Goal: Transaction & Acquisition: Purchase product/service

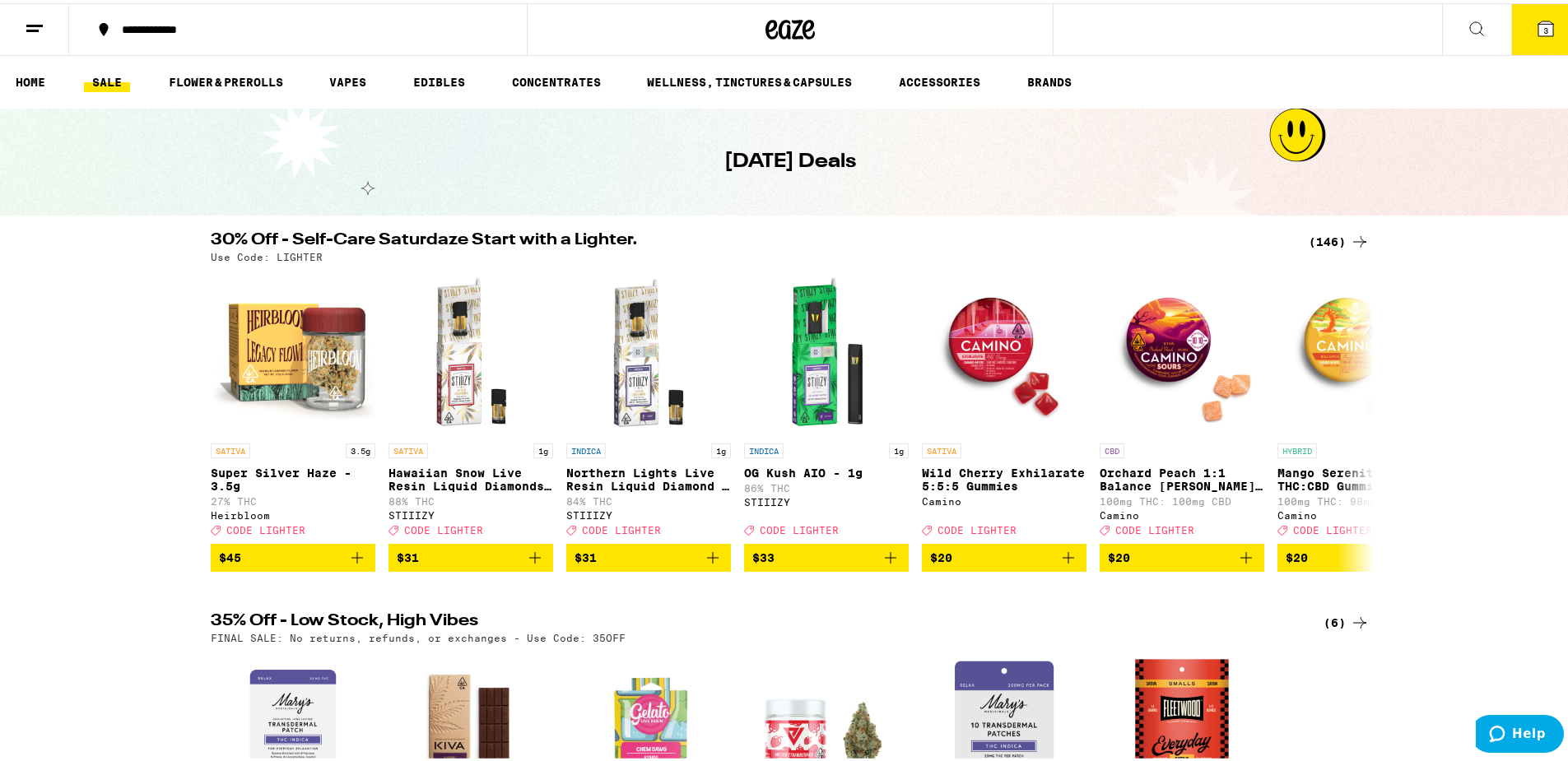
click at [1537, 39] on button "3" at bounding box center [1546, 26] width 69 height 51
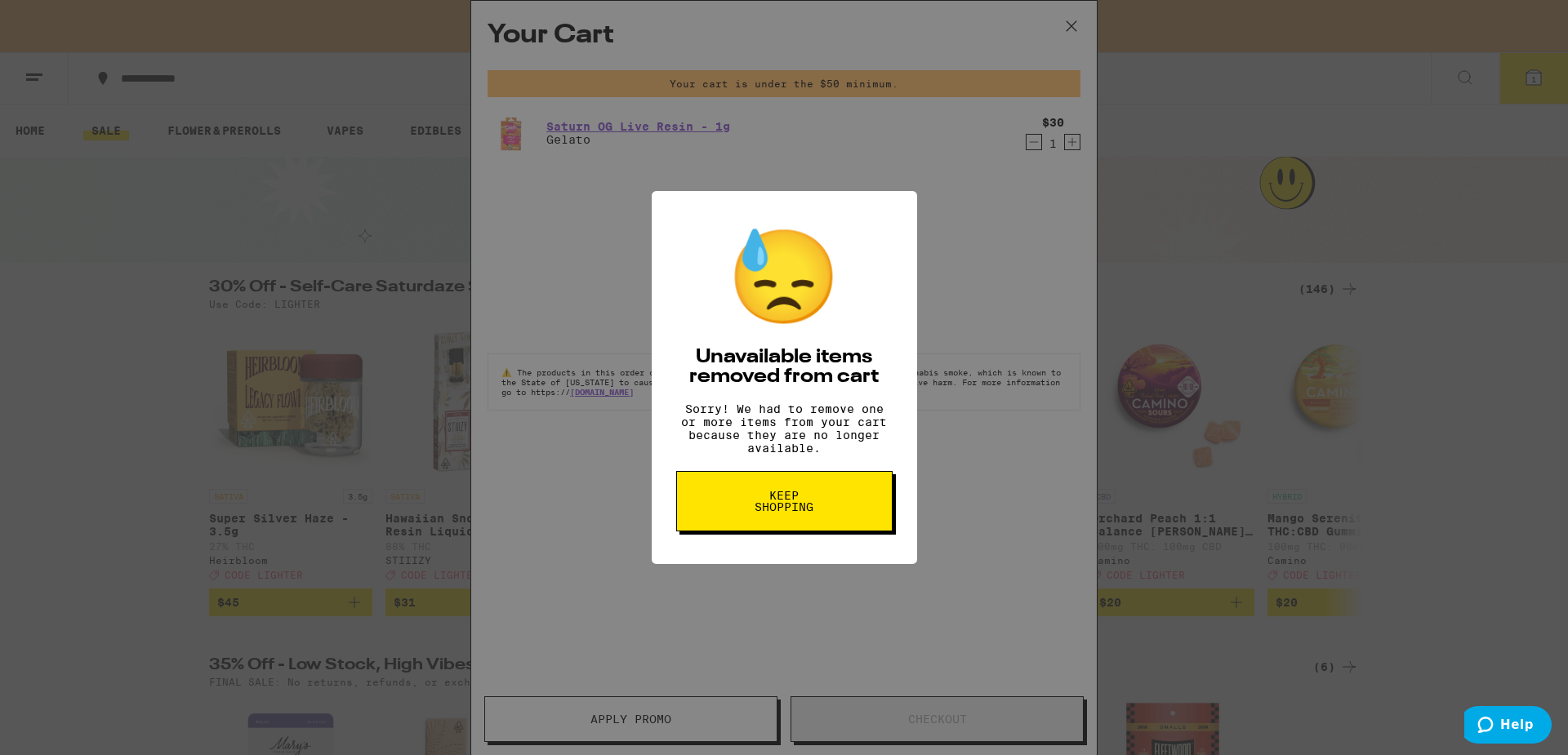
click at [766, 495] on button "Keep Shopping" at bounding box center [784, 501] width 216 height 60
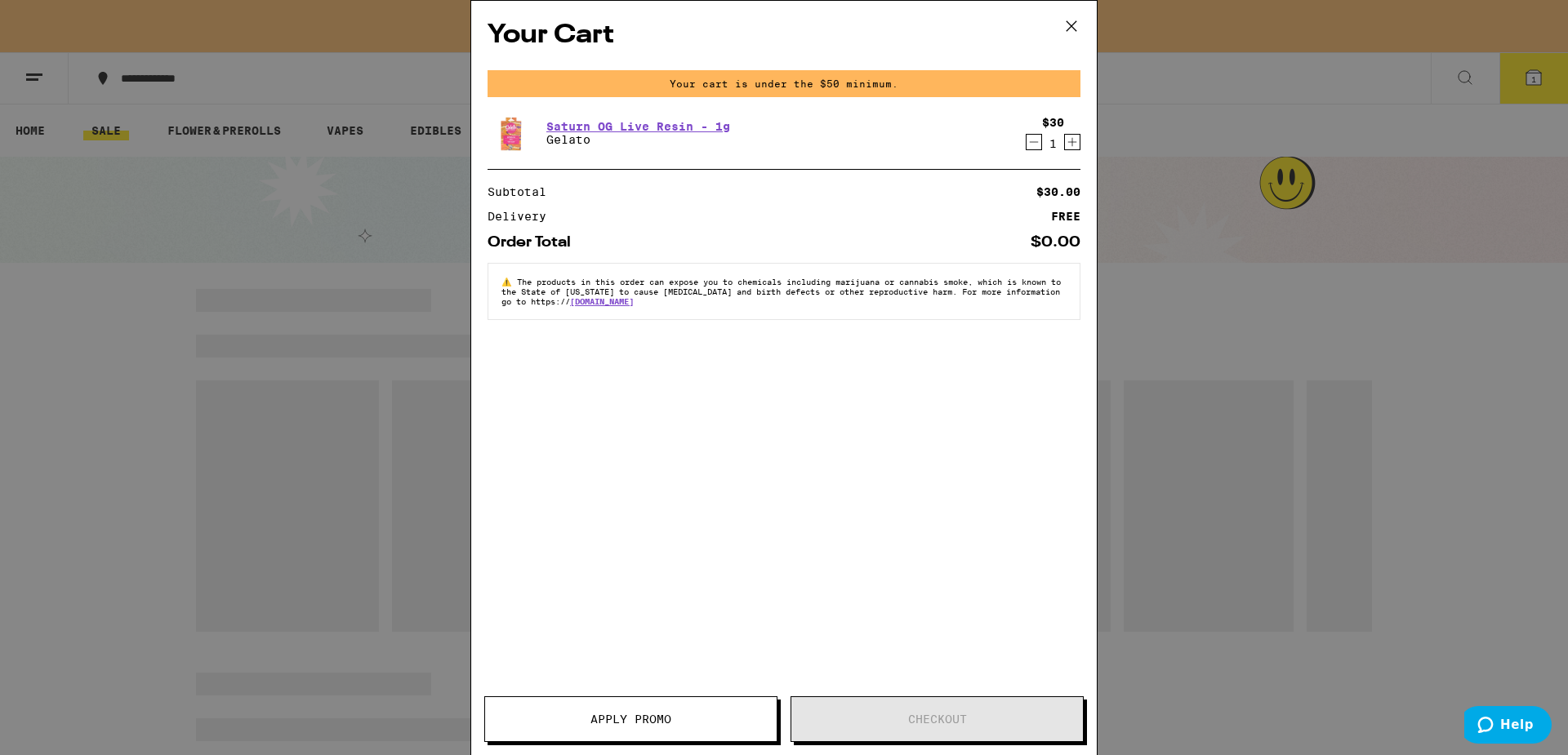
click at [1033, 123] on div "$30 1" at bounding box center [1050, 133] width 61 height 34
click at [1033, 134] on icon "Decrement" at bounding box center [1034, 142] width 14 height 20
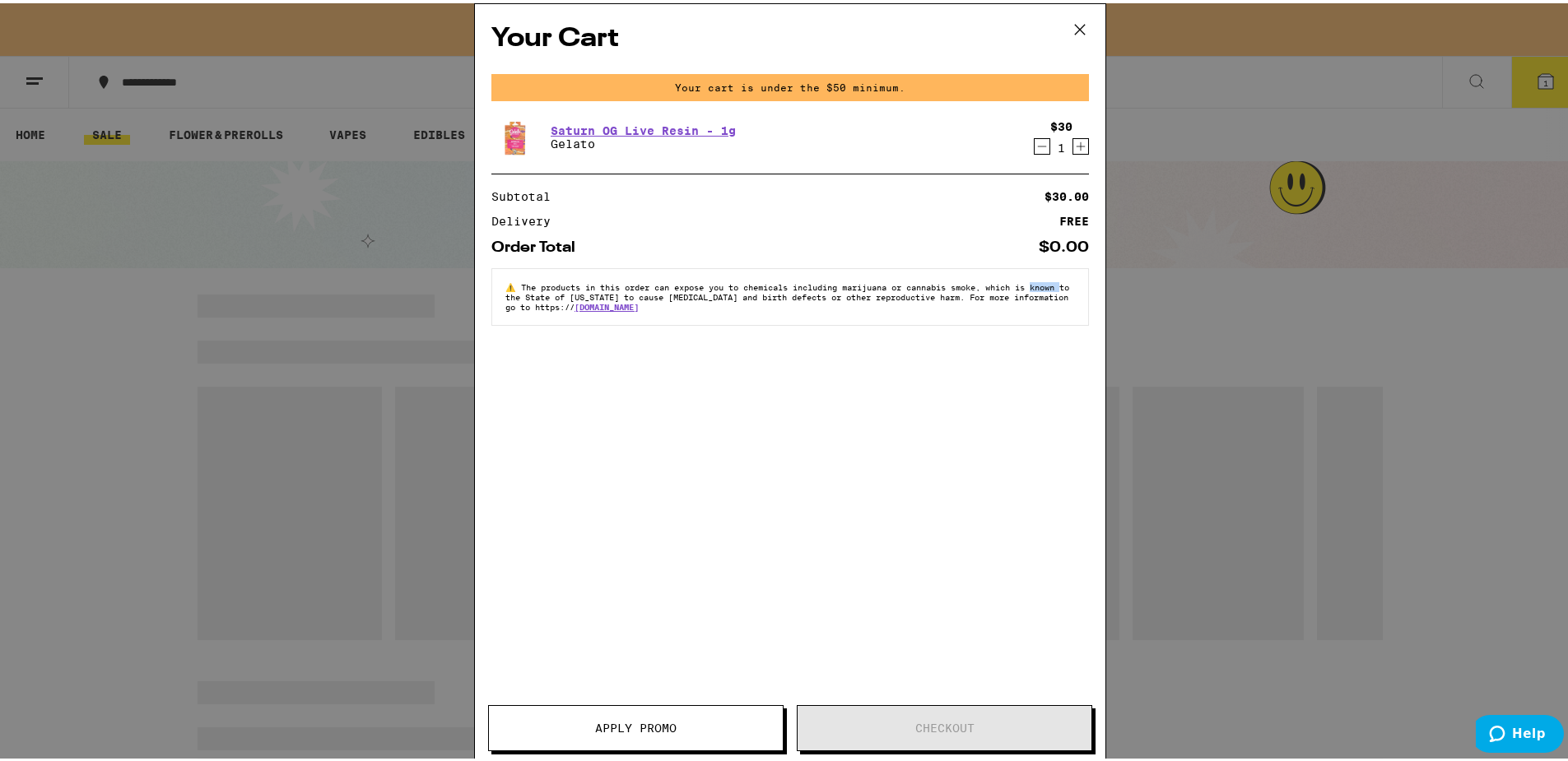
click at [1041, 135] on div "Your Cart Your cart is under the $50 minimum. Saturn OG Live Resin - 1g Gelato …" at bounding box center [790, 380] width 1581 height 761
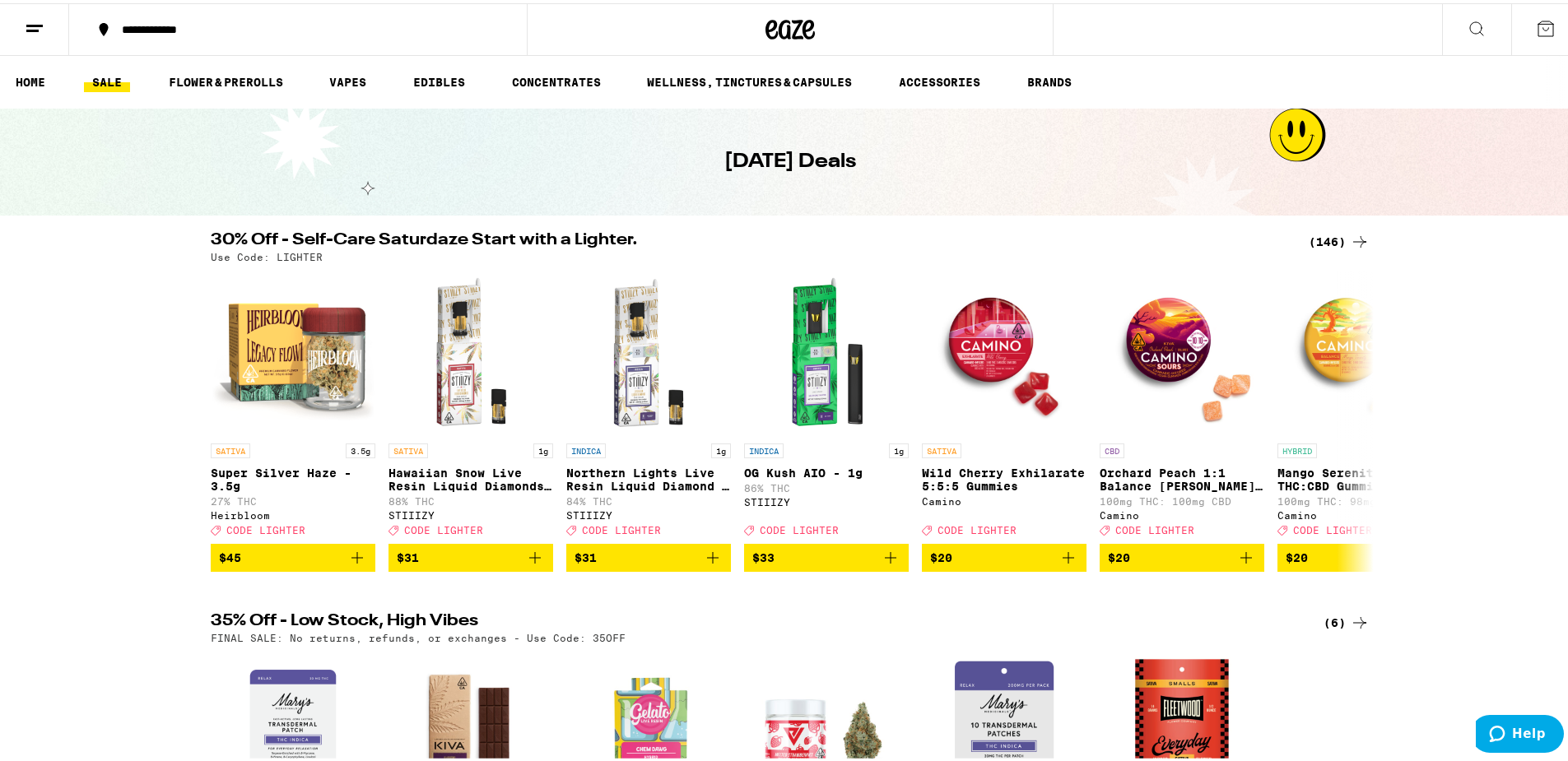
click at [1325, 232] on div "(146)" at bounding box center [1339, 239] width 61 height 20
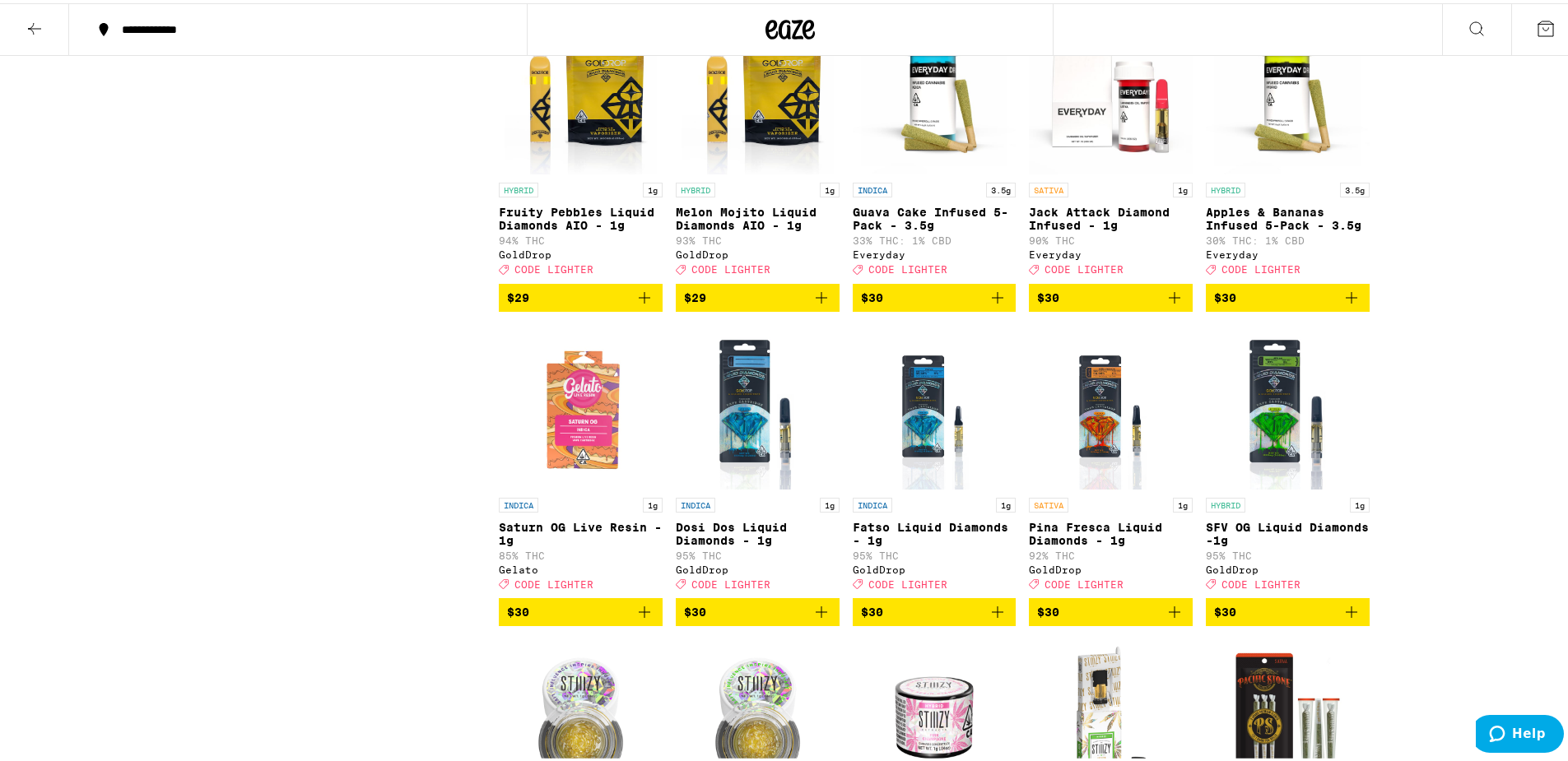
scroll to position [5294, 0]
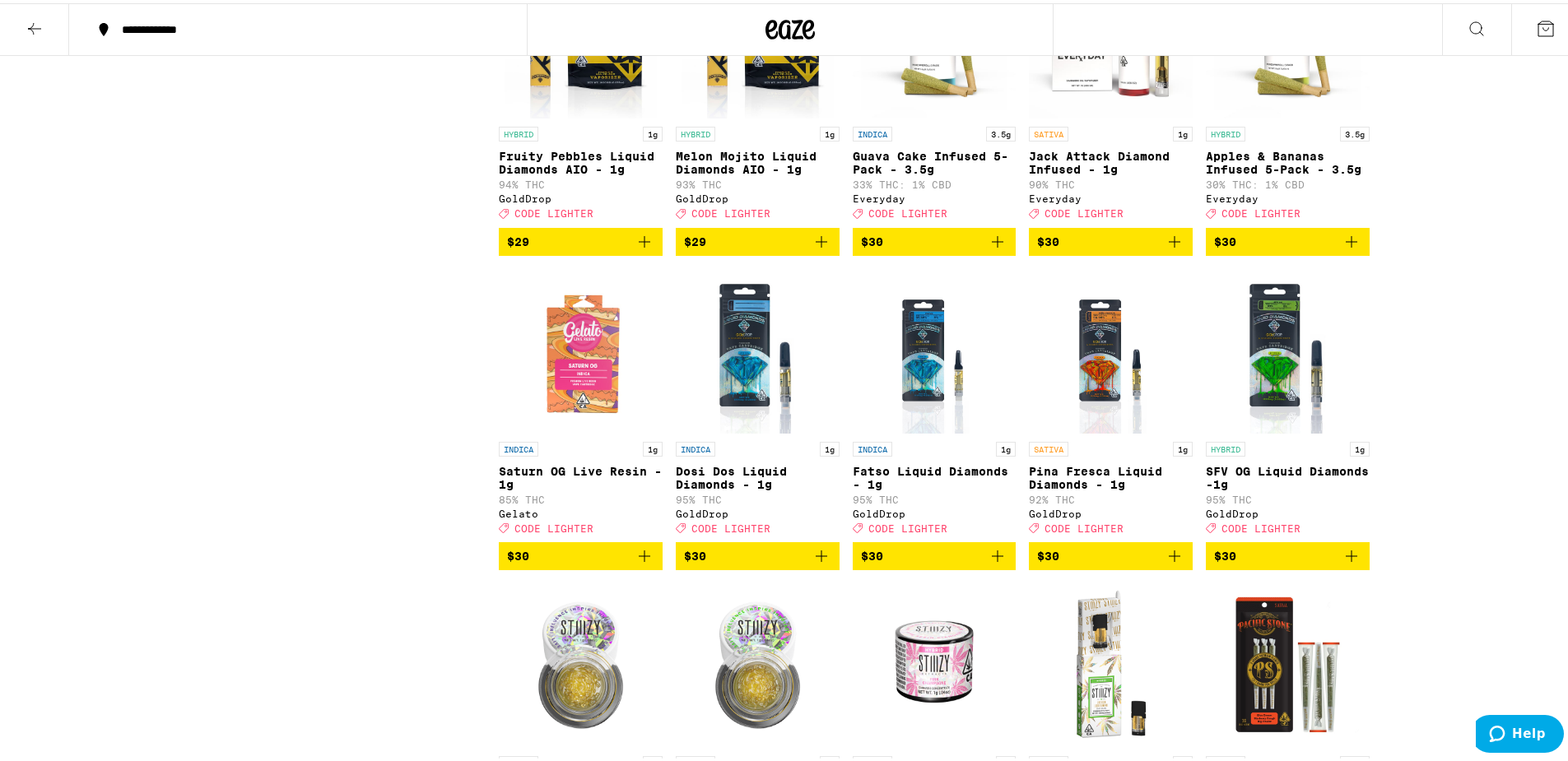
click at [825, 560] on icon "Add to bag" at bounding box center [821, 553] width 20 height 20
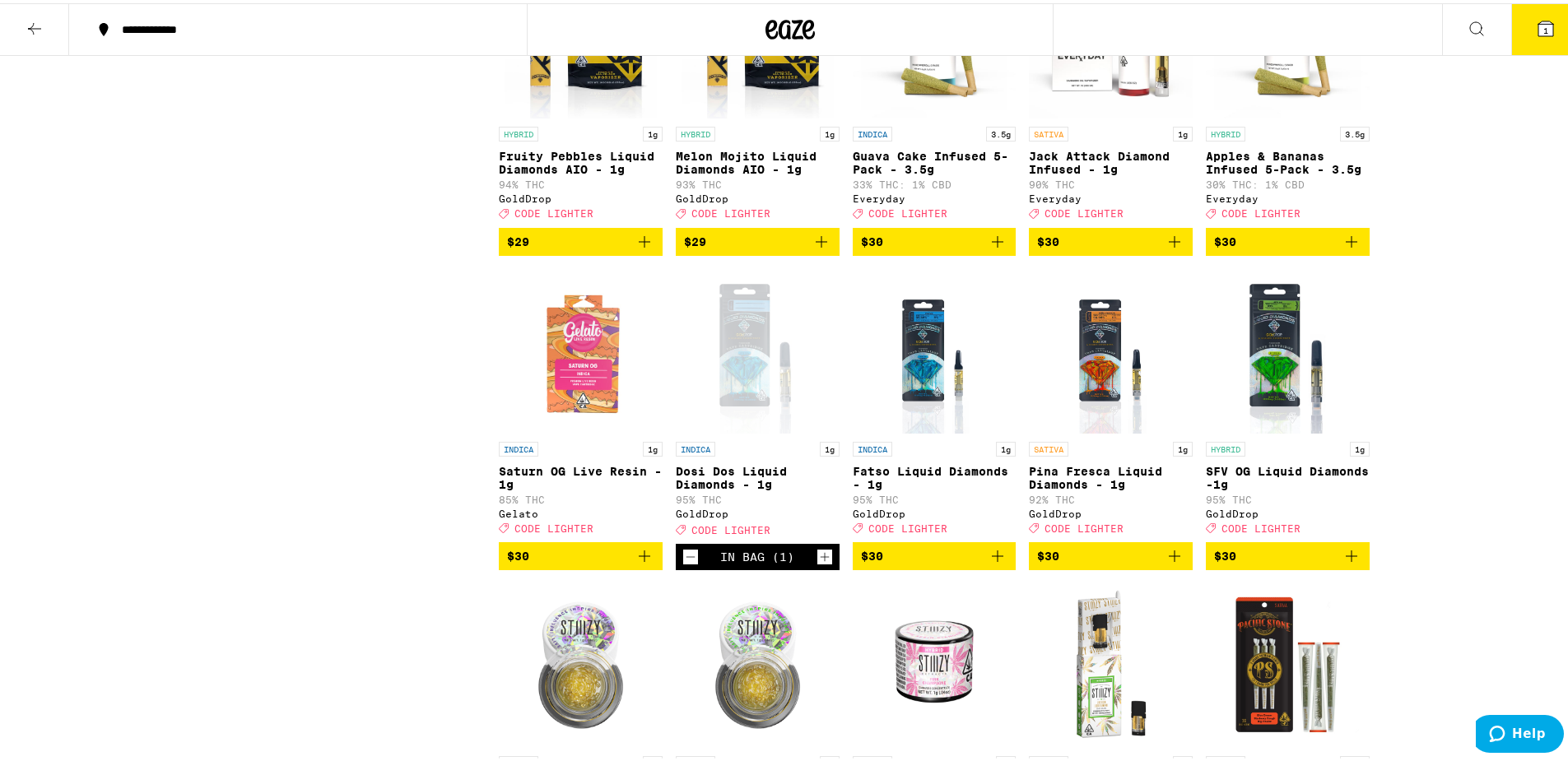
scroll to position [5347, 0]
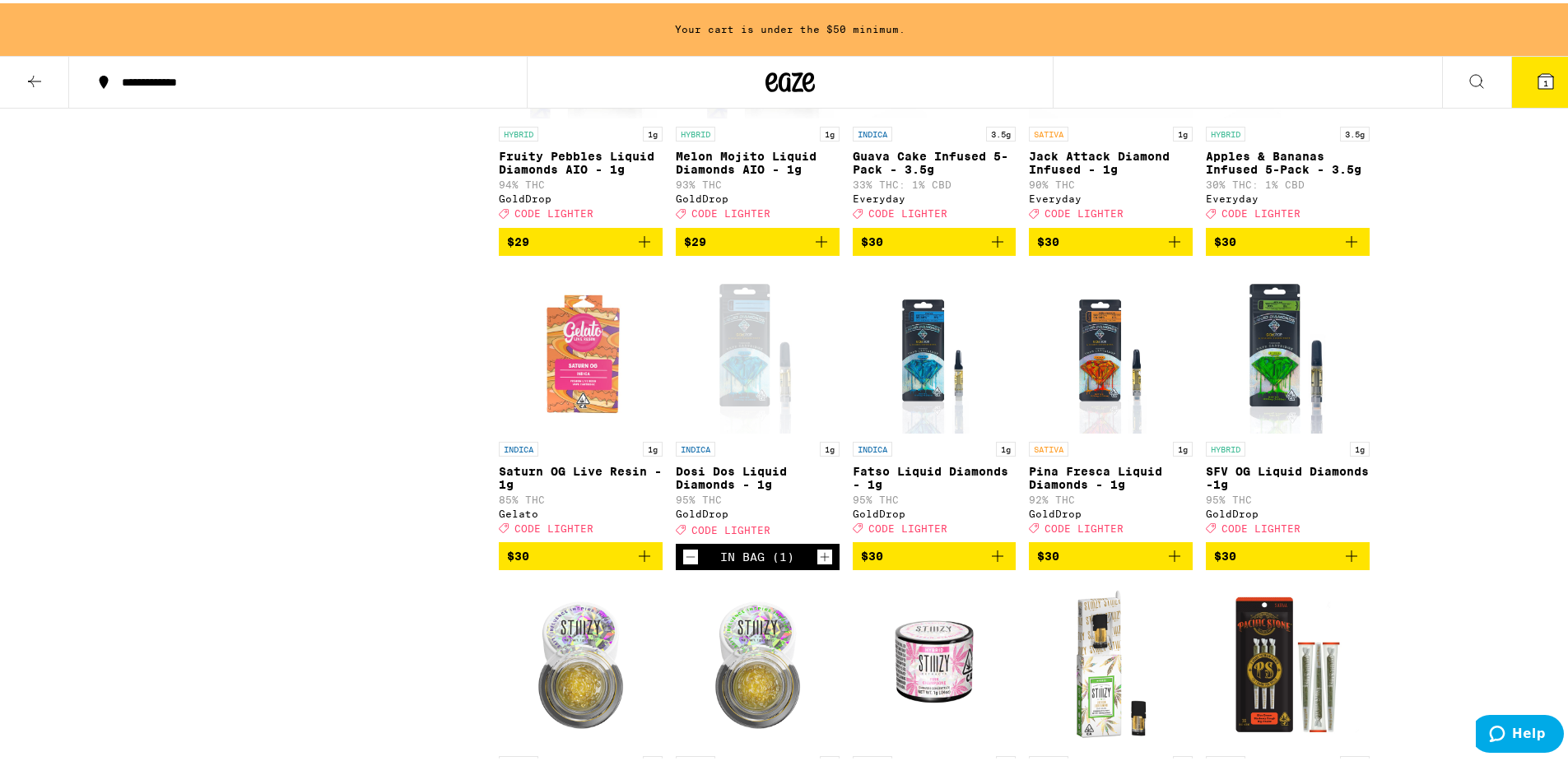
click at [998, 558] on icon "Add to bag" at bounding box center [997, 553] width 20 height 20
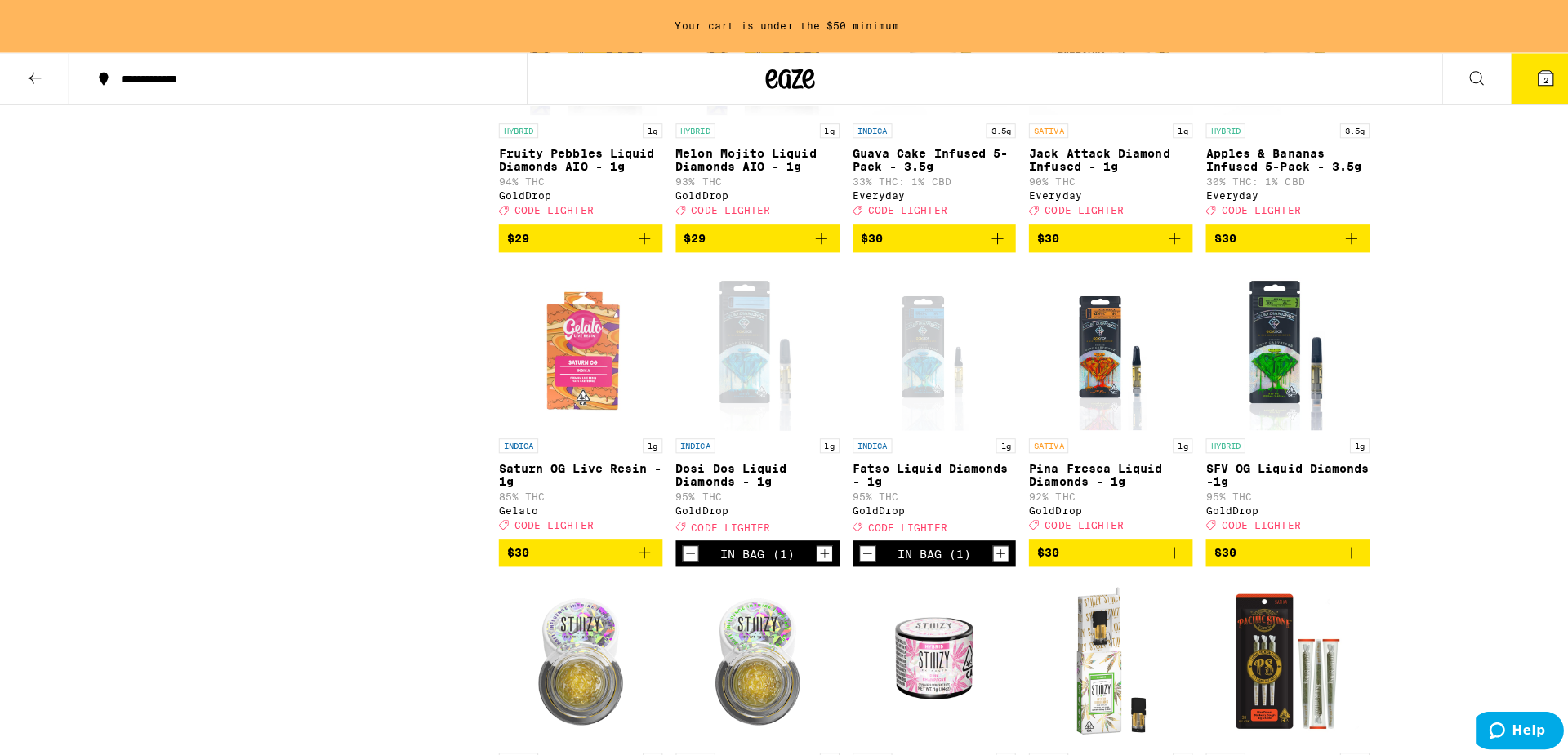
scroll to position [5253, 0]
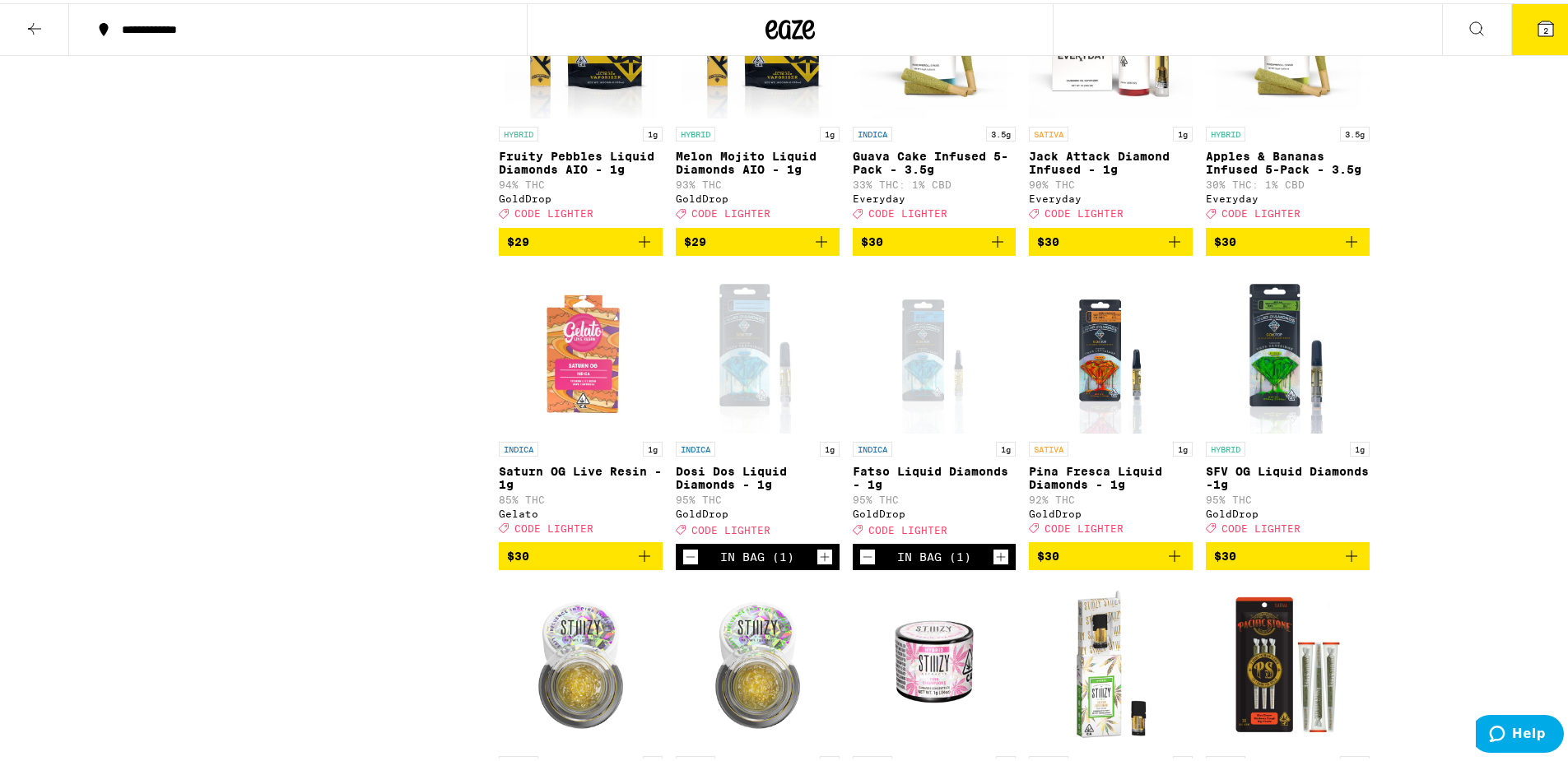
click at [1361, 558] on button "$30" at bounding box center [1287, 552] width 164 height 28
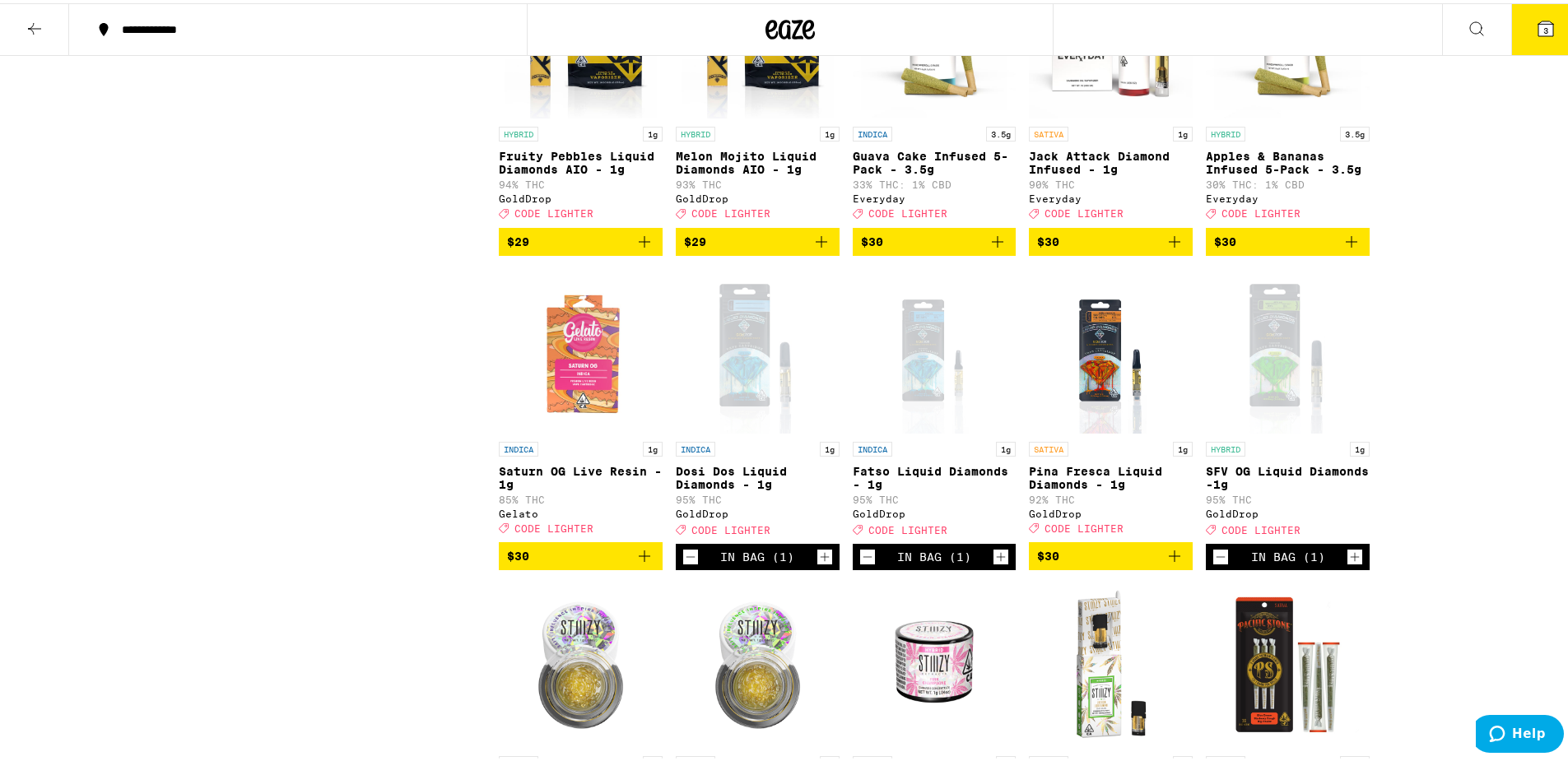
click at [1521, 32] on button "3" at bounding box center [1546, 26] width 69 height 51
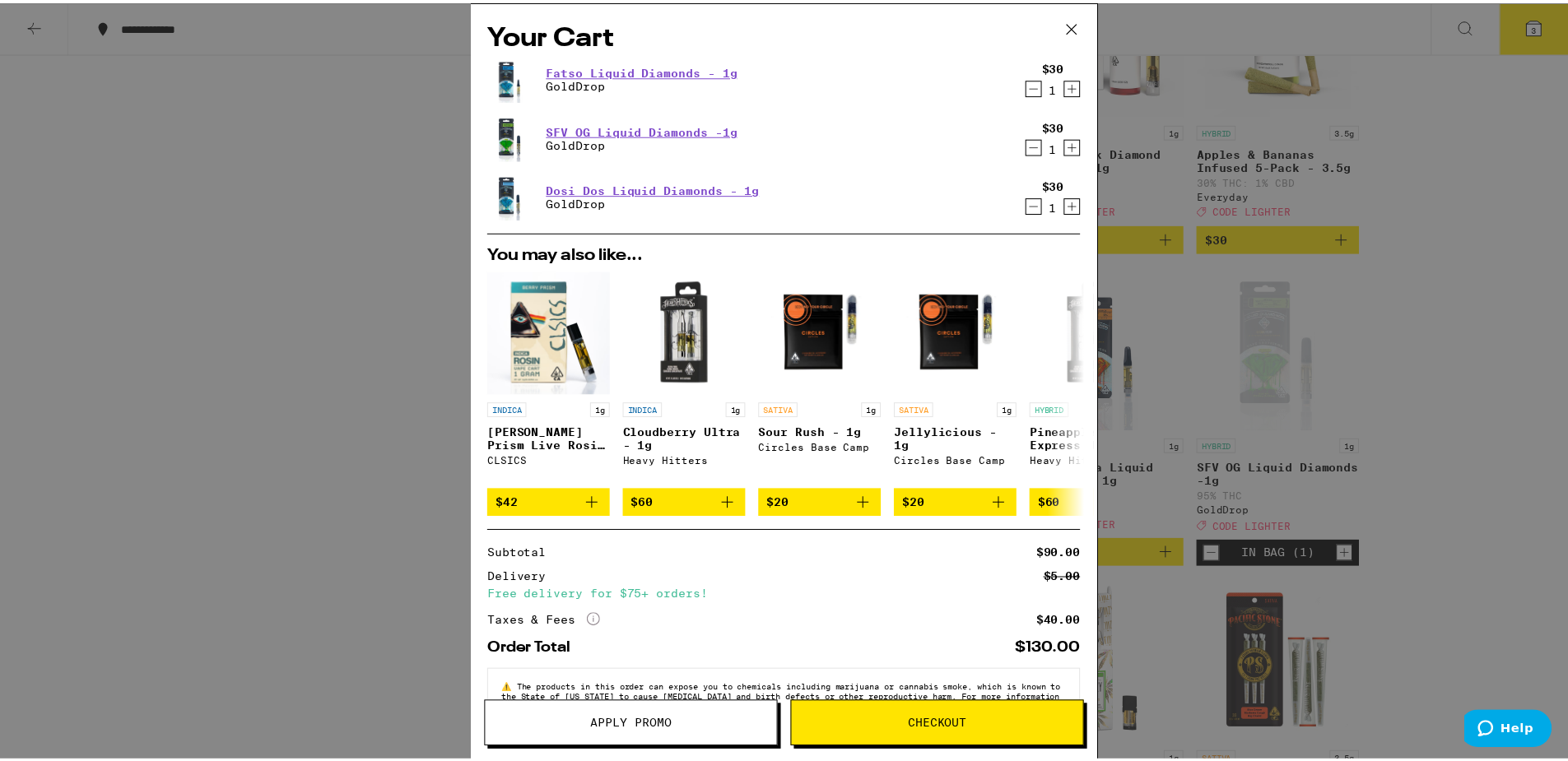
scroll to position [48, 0]
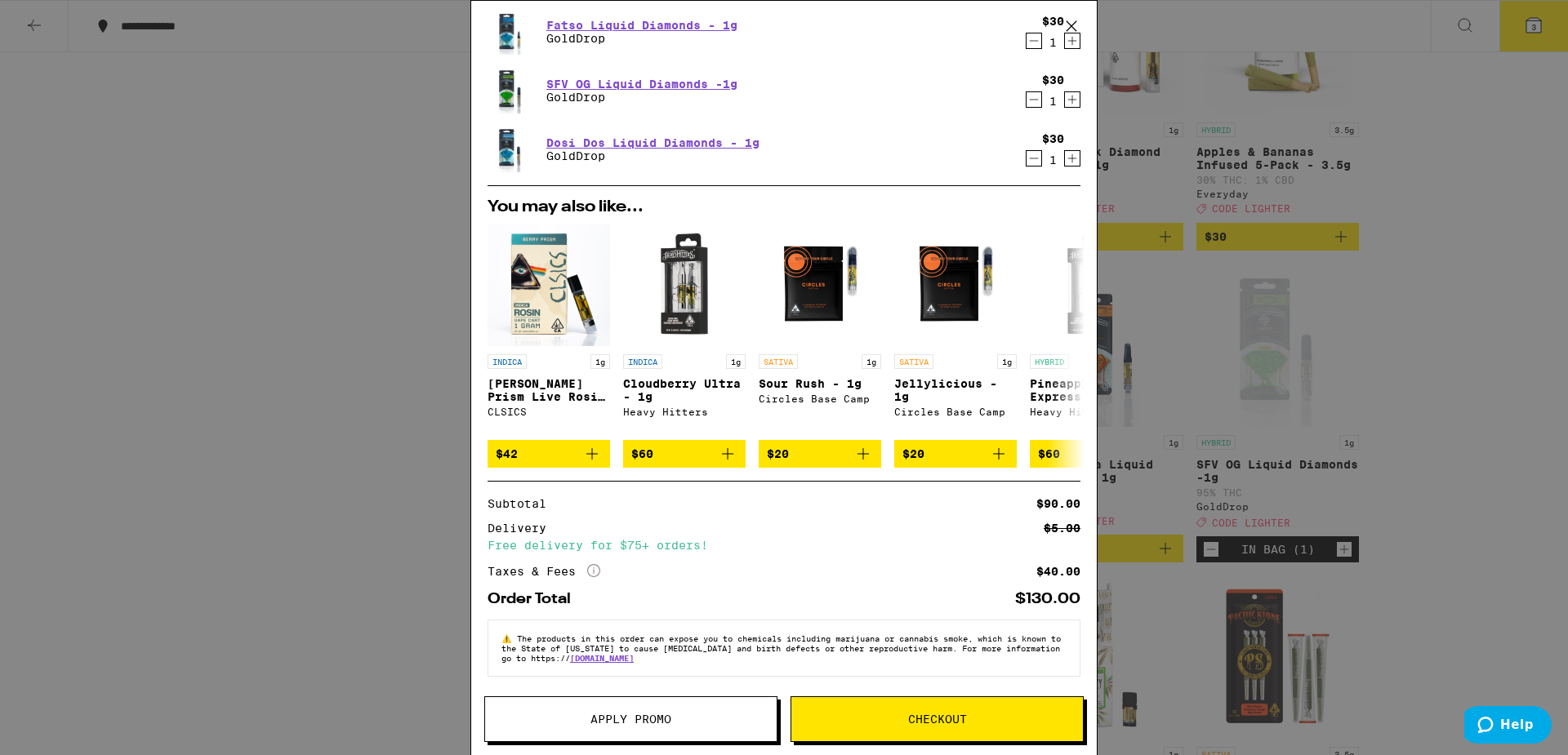
click at [705, 700] on button "Apply Promo" at bounding box center [630, 719] width 293 height 46
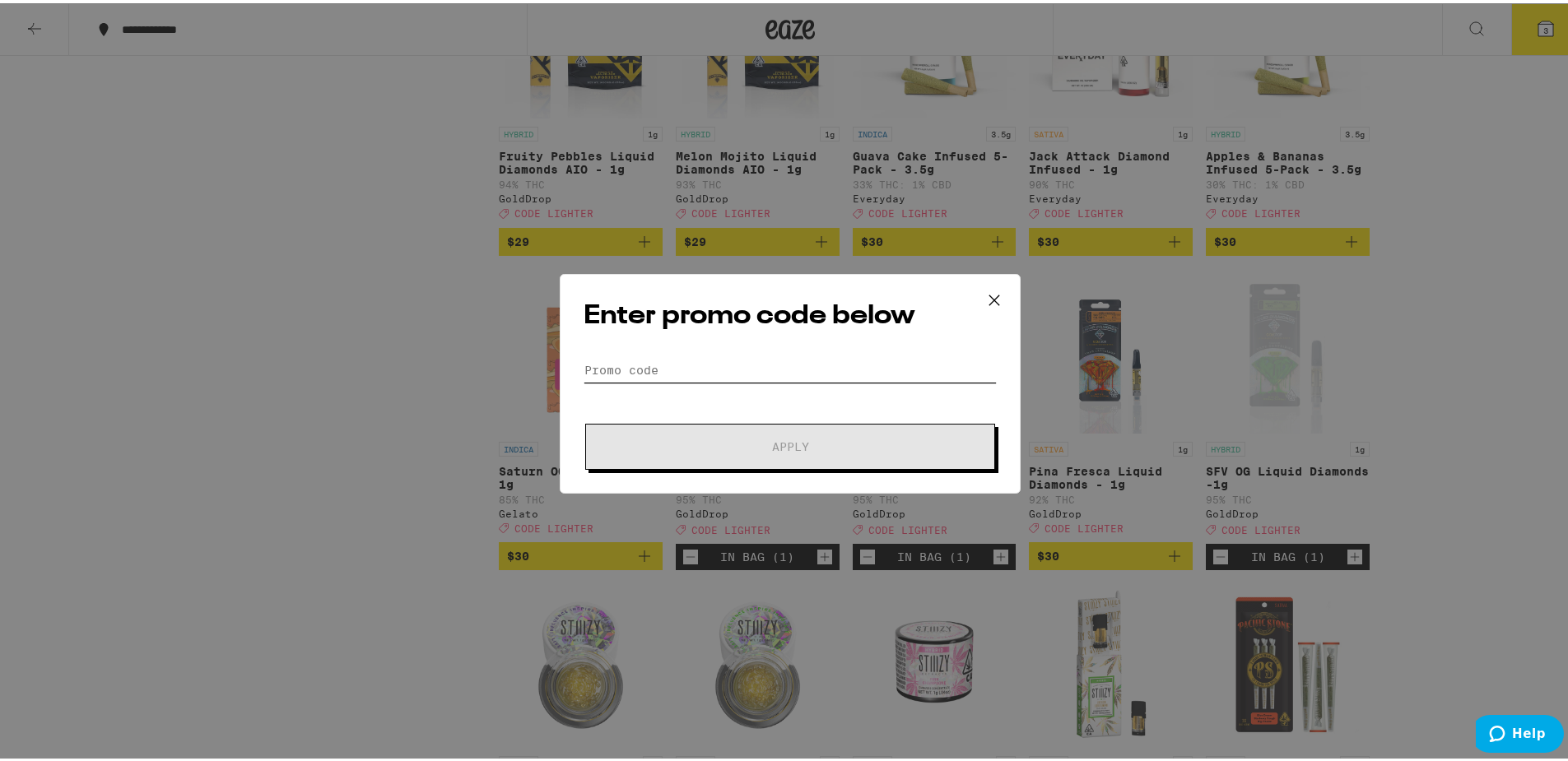
click at [774, 375] on input "Promo Code" at bounding box center [789, 367] width 413 height 25
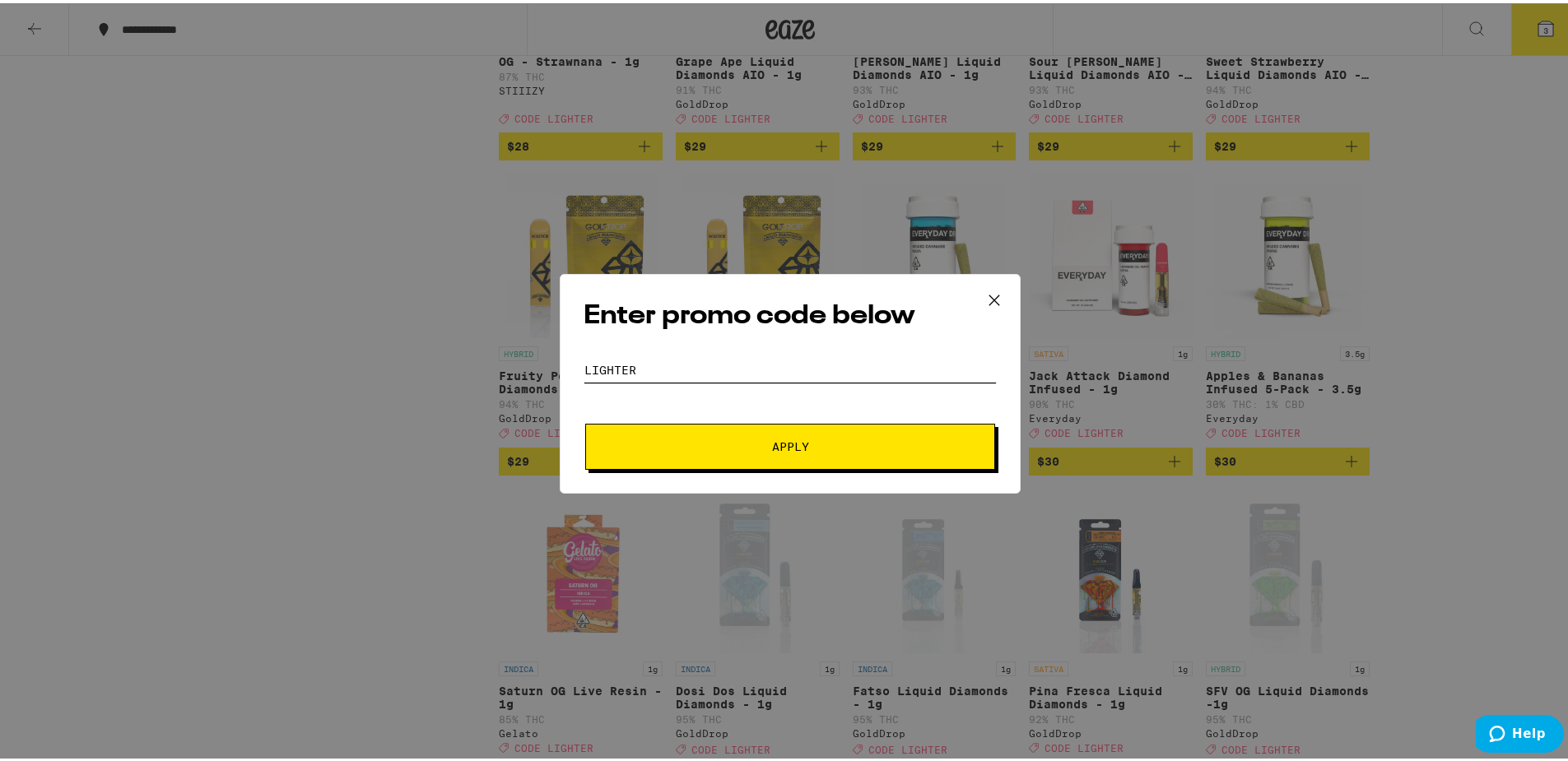
type input "Lighter"
click at [585, 420] on button "Apply" at bounding box center [789, 443] width 410 height 46
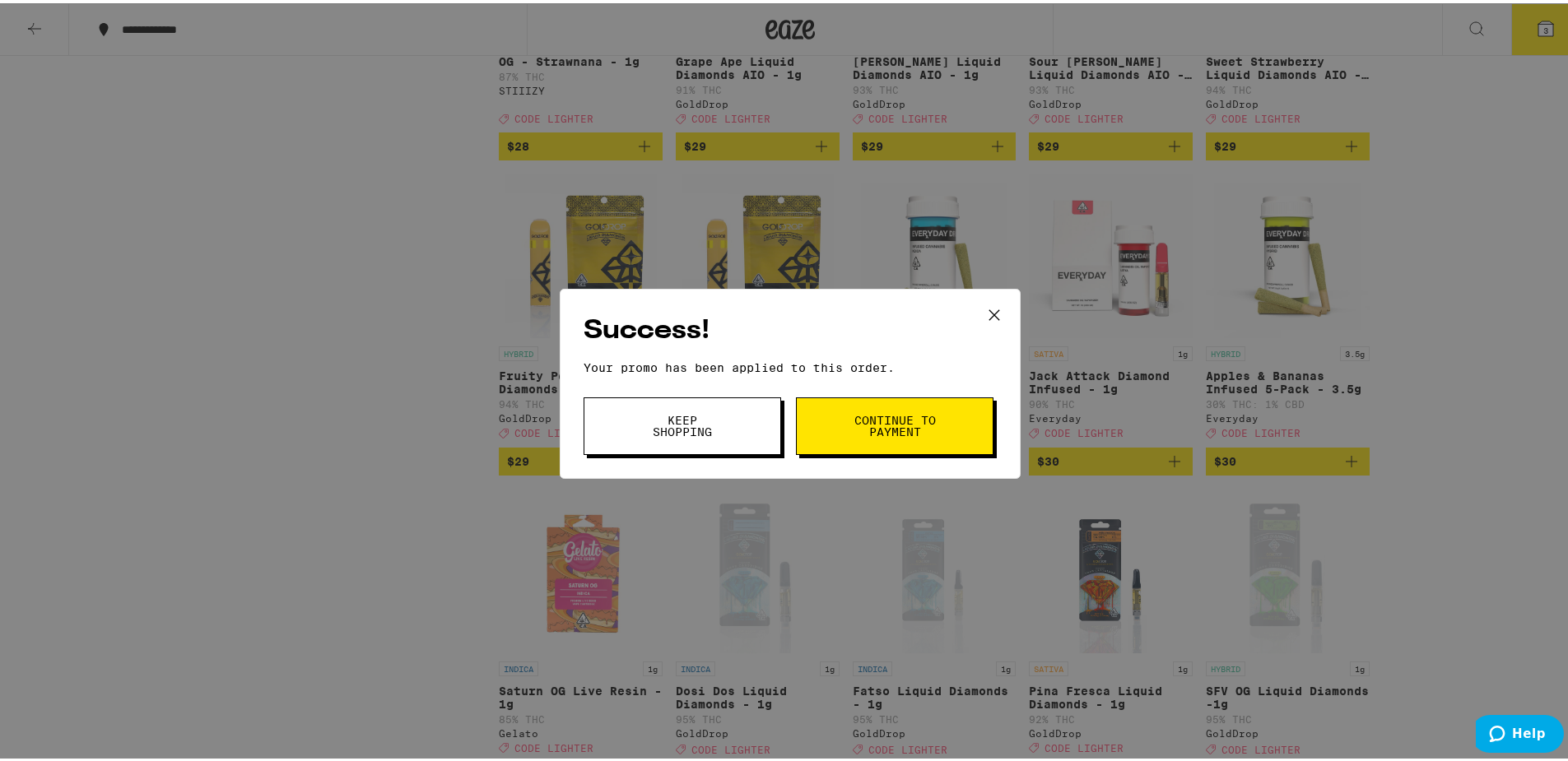
click at [858, 420] on span "Continue to payment" at bounding box center [895, 422] width 84 height 23
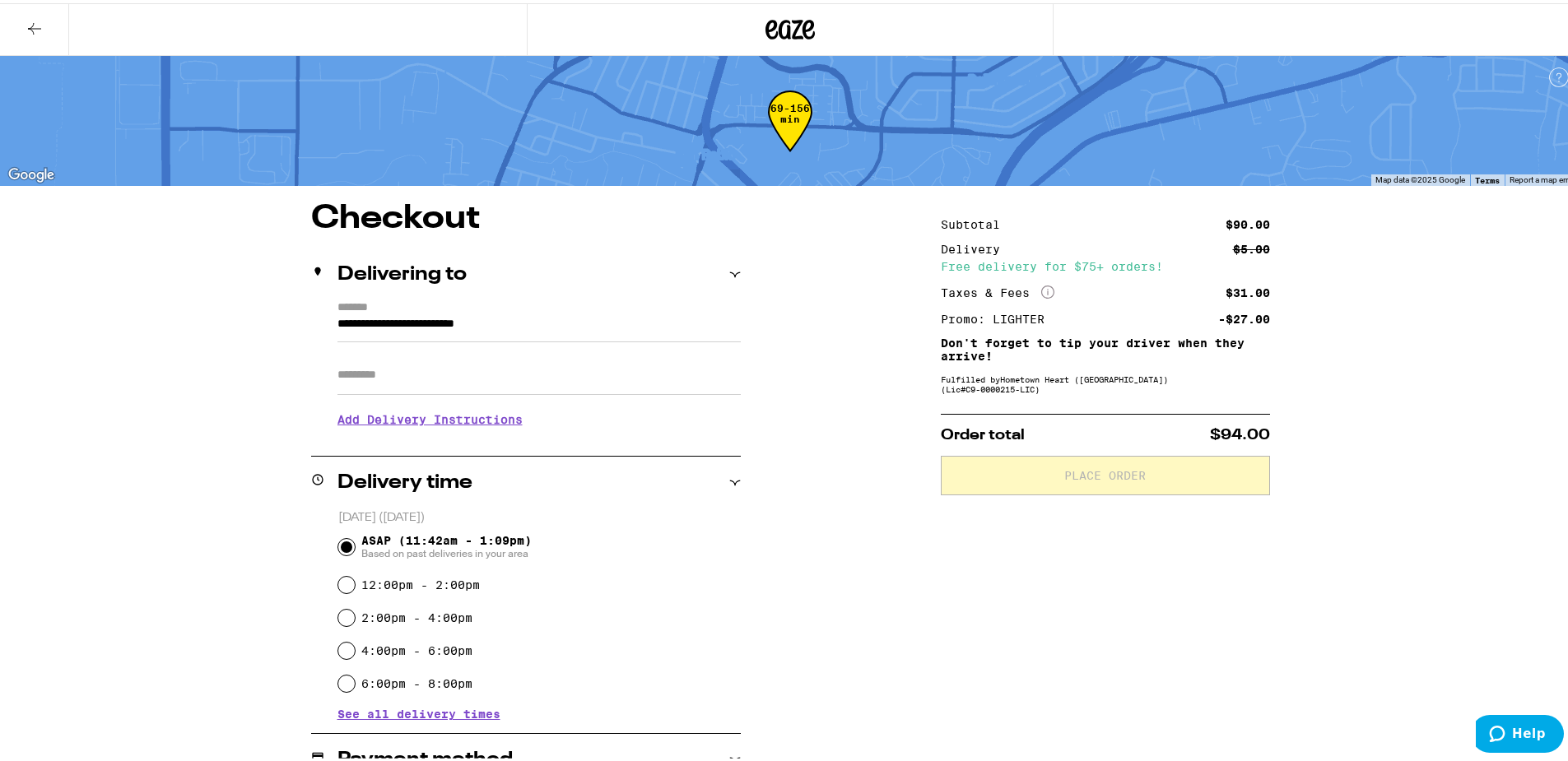
scroll to position [220, 0]
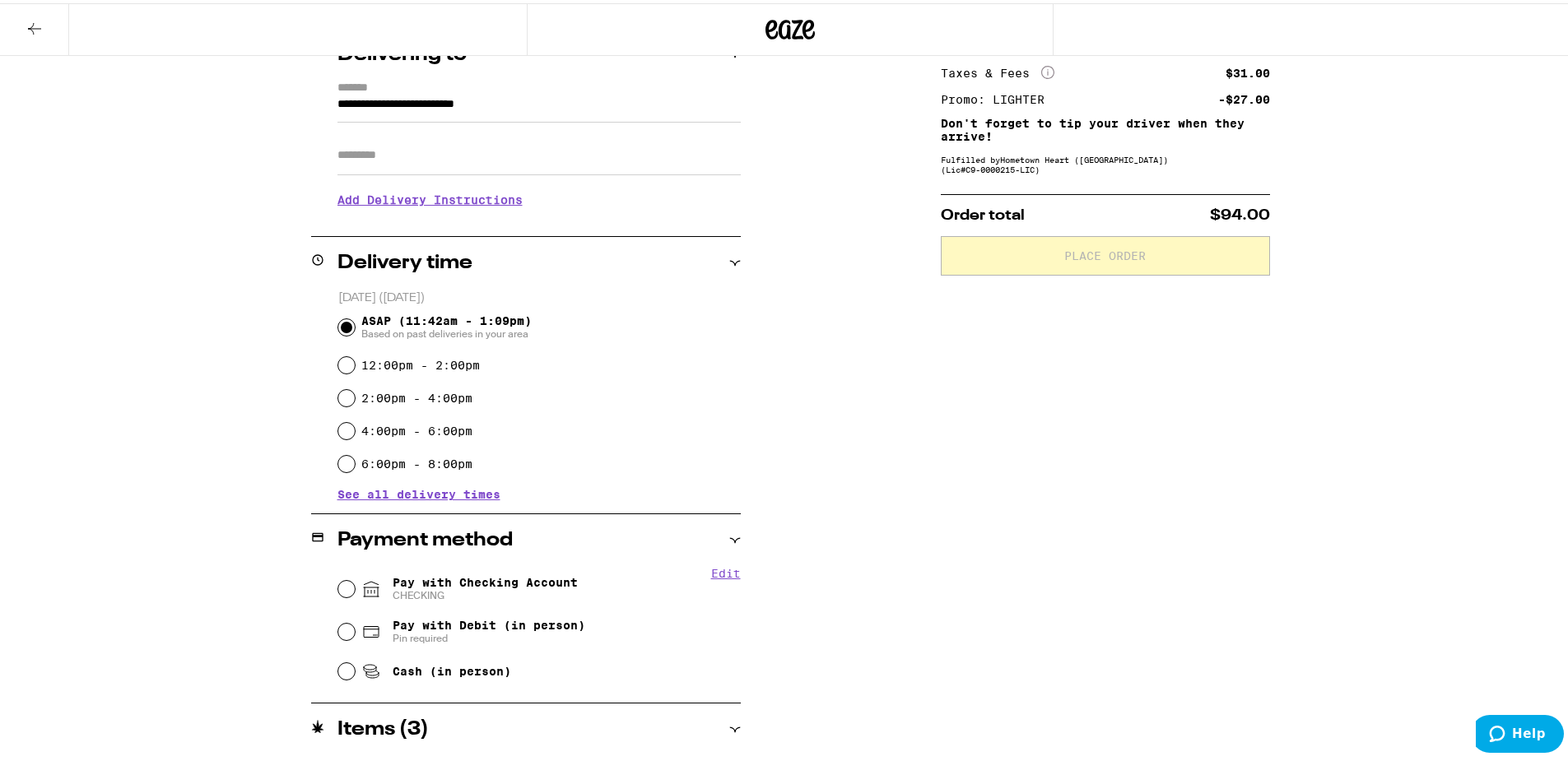
click at [514, 578] on span "Pay with Checking Account CHECKING" at bounding box center [485, 586] width 185 height 26
click at [355, 578] on input "Pay with Checking Account CHECKING" at bounding box center [346, 586] width 16 height 16
radio input "true"
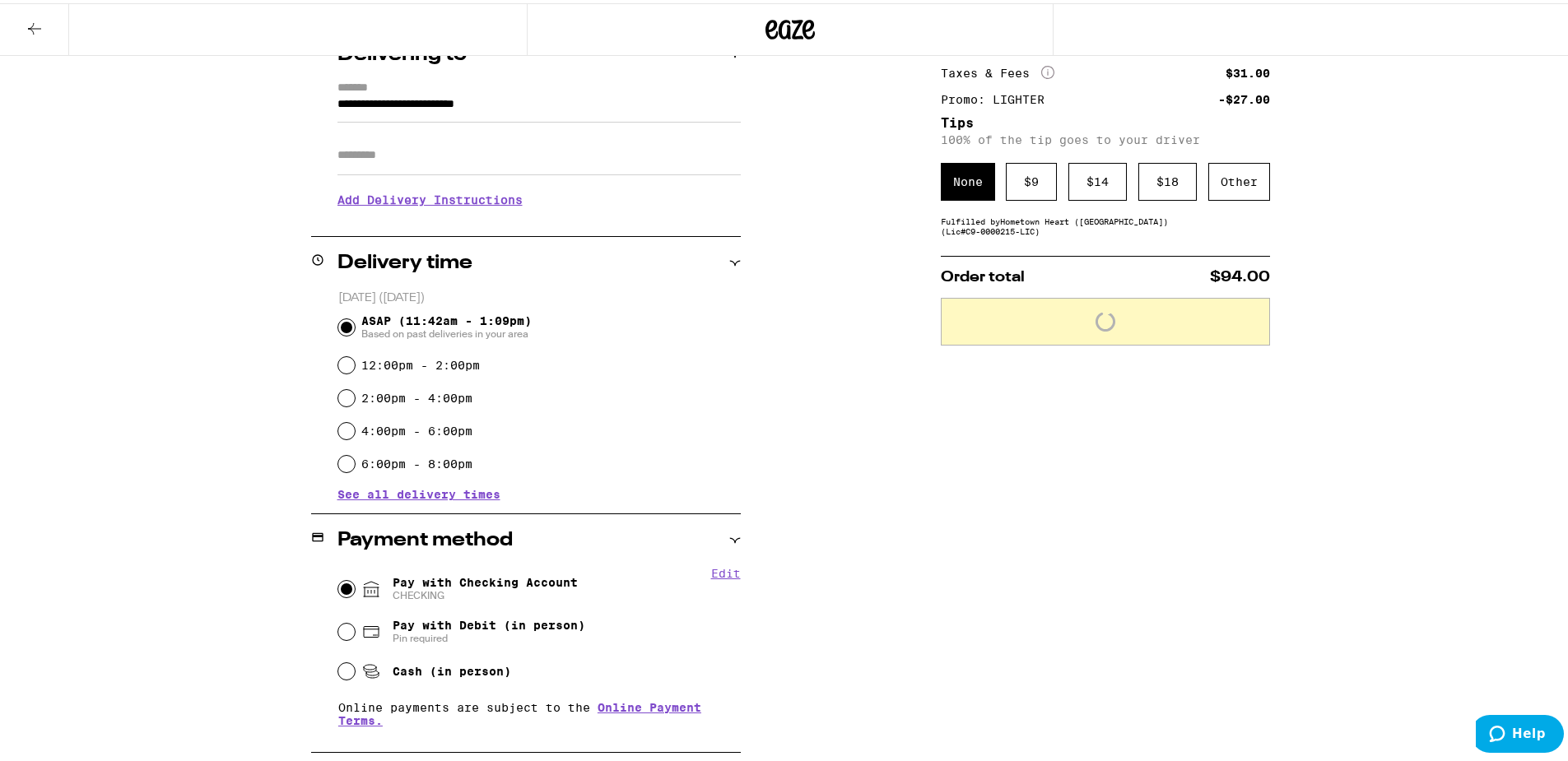
click at [1007, 539] on div "Subtotal $90.00 Delivery $5.00 Free delivery for $75+ orders! Taxes & Fees More…" at bounding box center [1106, 479] width 329 height 1002
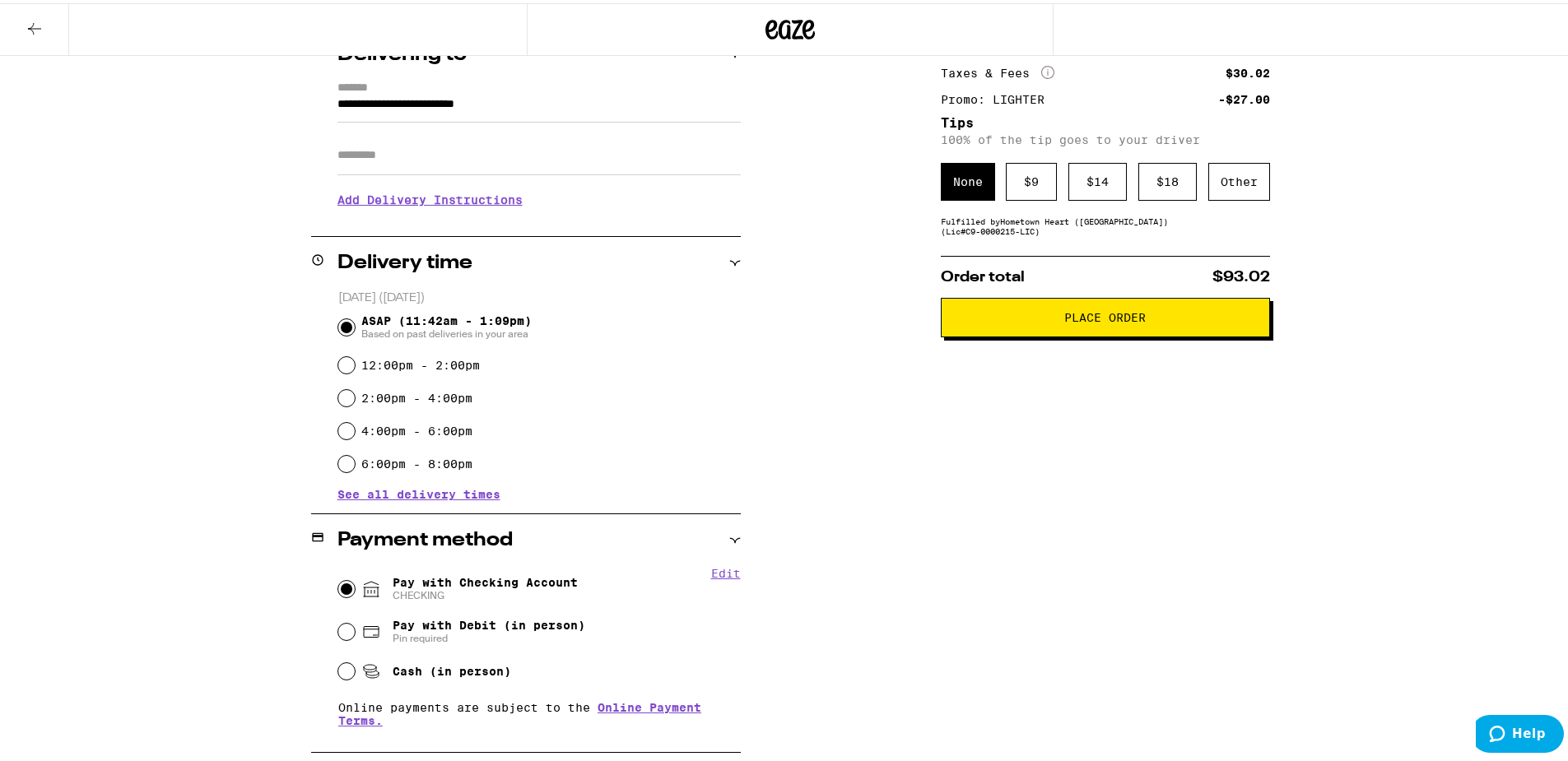
scroll to position [0, 0]
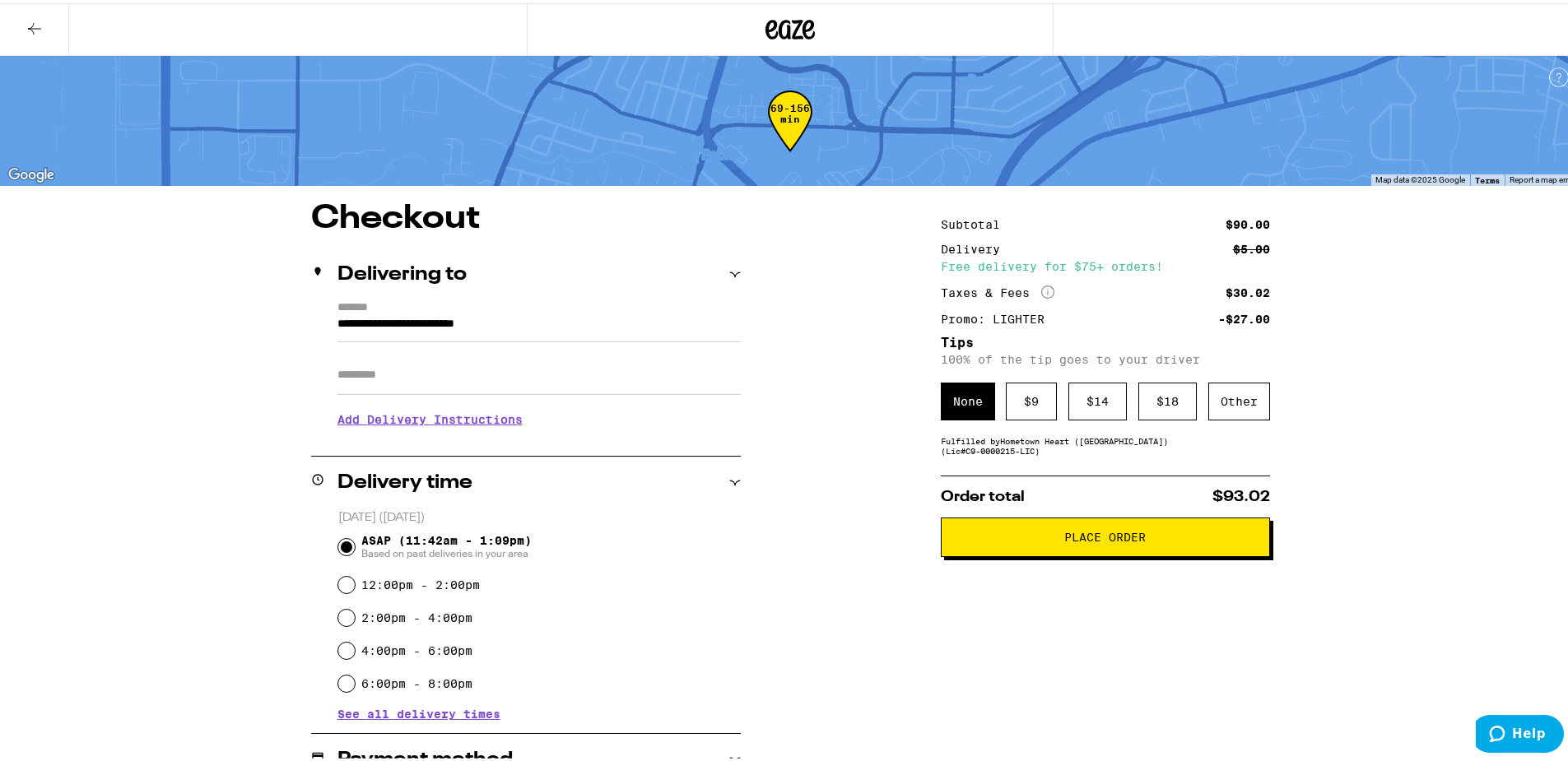
click at [1050, 555] on div "Subtotal $90.00 Delivery $5.00 Free delivery for $75+ orders! Taxes & Fees More…" at bounding box center [1106, 699] width 329 height 1002
click at [1045, 535] on span "Place Order" at bounding box center [1106, 534] width 302 height 12
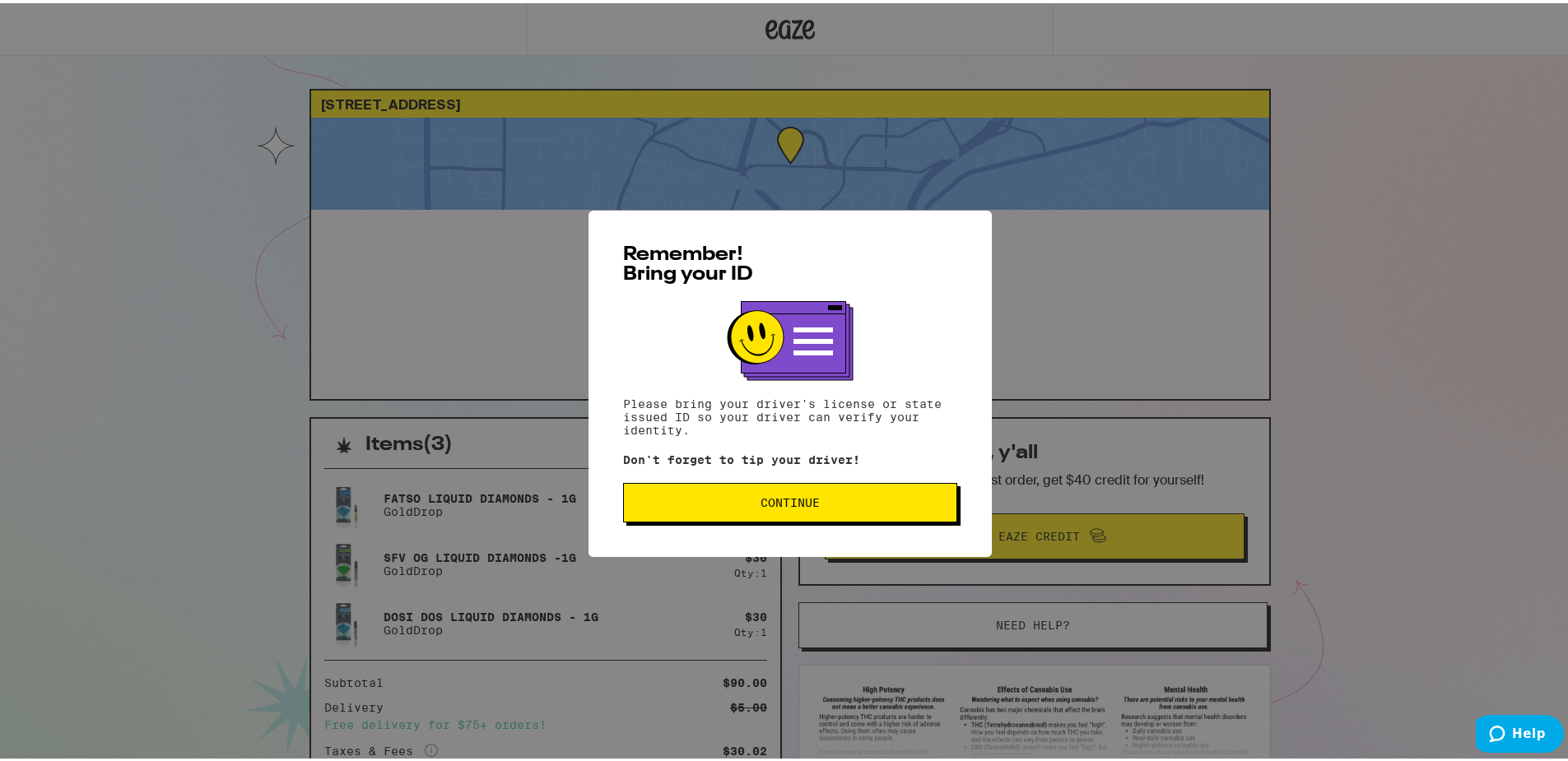
click at [720, 530] on div "Remember! Bring your ID Please bring your driver's license or state issued ID s…" at bounding box center [790, 380] width 403 height 346
click at [720, 523] on div "Remember! Bring your ID Please bring your driver's license or state issued ID s…" at bounding box center [790, 380] width 403 height 346
click at [720, 519] on button "Continue" at bounding box center [790, 499] width 334 height 39
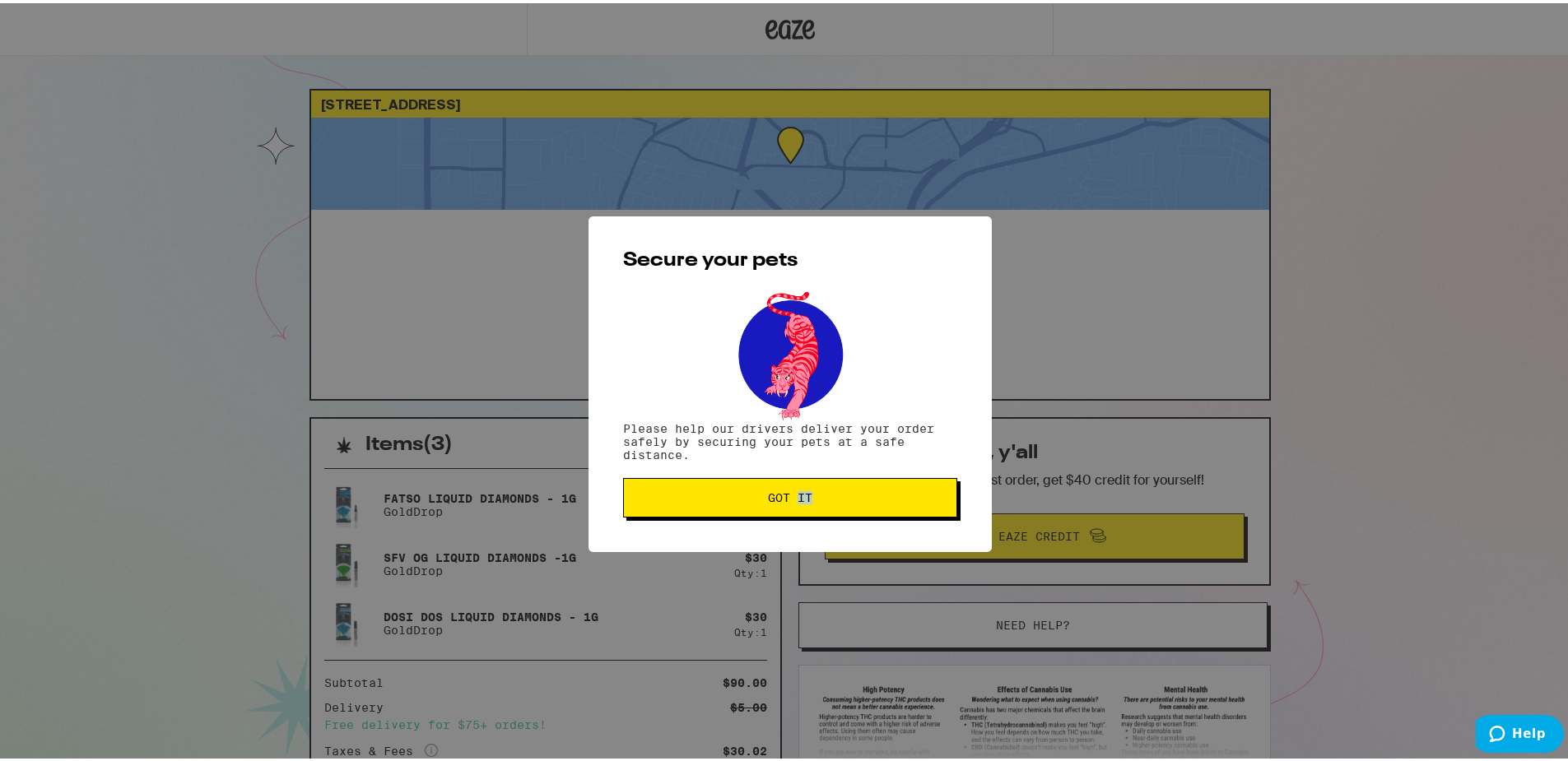
click at [720, 519] on div "Secure your pets Please help our drivers deliver your order safely by securing …" at bounding box center [790, 381] width 403 height 336
click at [710, 489] on span "Got it" at bounding box center [789, 494] width 306 height 12
